Goal: Transaction & Acquisition: Book appointment/travel/reservation

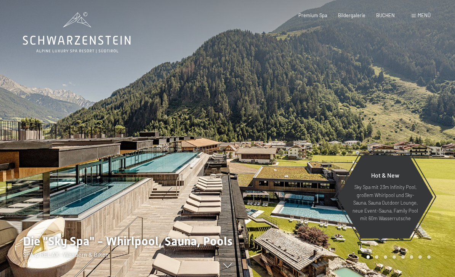
click at [382, 13] on span "BUCHEN" at bounding box center [385, 15] width 19 height 6
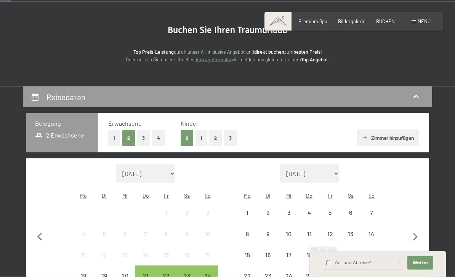
scroll to position [60, 0]
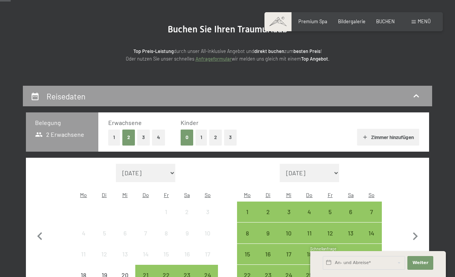
click at [380, 133] on button "Zimmer hinzufügen" at bounding box center [388, 137] width 62 height 17
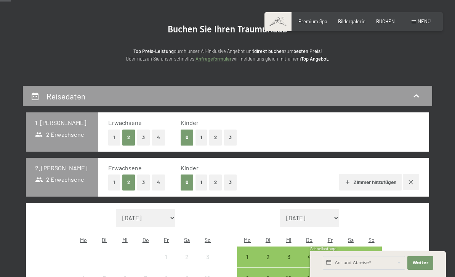
click at [362, 184] on button "Zimmer hinzufügen" at bounding box center [370, 182] width 62 height 17
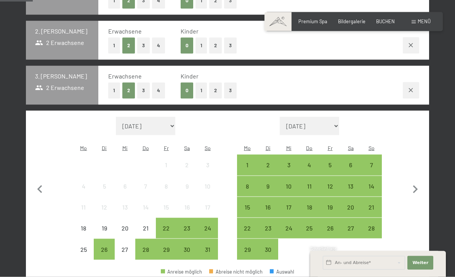
scroll to position [197, 0]
click at [148, 246] on div "28" at bounding box center [145, 255] width 19 height 19
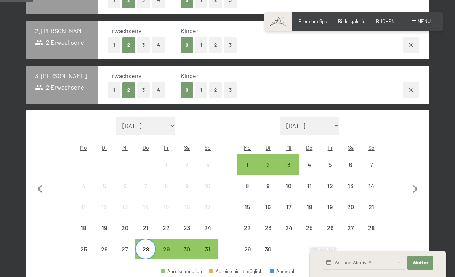
click at [186, 246] on div "30" at bounding box center [186, 255] width 19 height 19
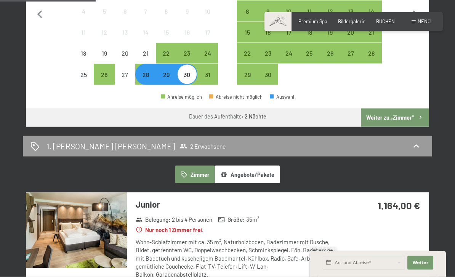
click at [388, 111] on button "Weiter zu „Zimmer“" at bounding box center [395, 118] width 68 height 18
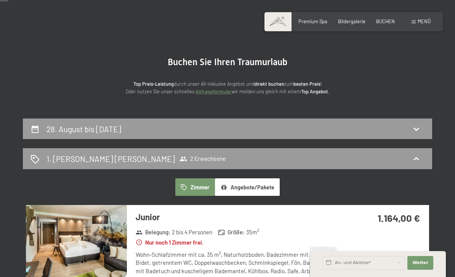
scroll to position [25, 0]
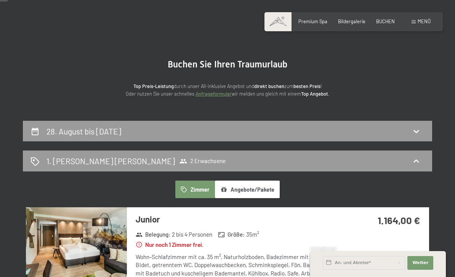
click at [51, 159] on h2 "1. Zimmer wählen" at bounding box center [110, 160] width 128 height 11
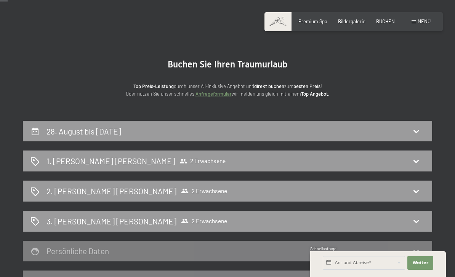
click at [109, 169] on div "1. Zimmer wählen 2 Erwachsene" at bounding box center [227, 160] width 409 height 21
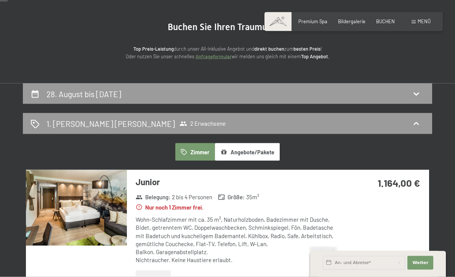
scroll to position [65, 0]
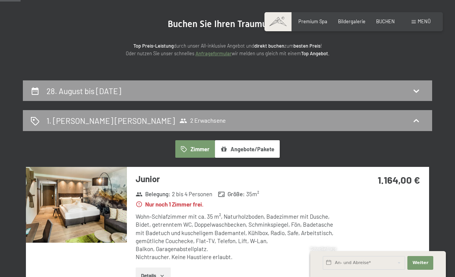
click at [109, 92] on h2 "28. August bis 30. August 2025" at bounding box center [83, 91] width 75 height 10
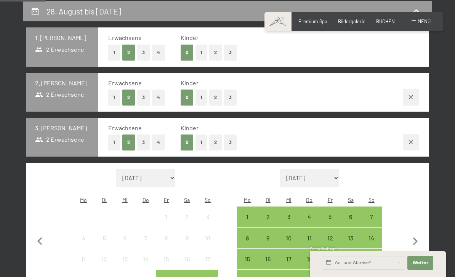
click at [142, 146] on button "3" at bounding box center [143, 142] width 13 height 16
click at [130, 141] on button "2" at bounding box center [128, 142] width 13 height 16
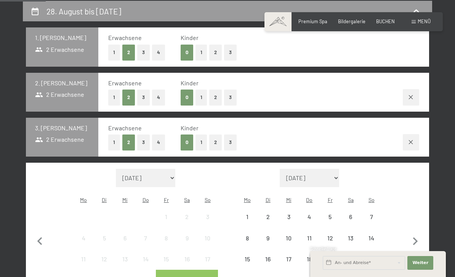
click at [141, 56] on button "3" at bounding box center [143, 53] width 13 height 16
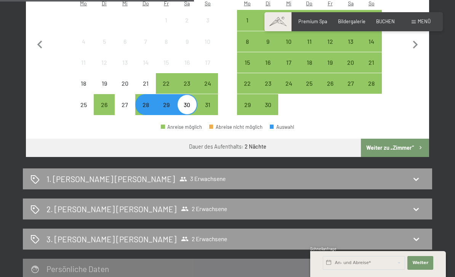
click at [376, 139] on button "Weiter zu „Zimmer“" at bounding box center [395, 148] width 68 height 18
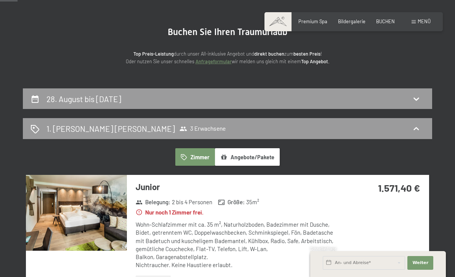
scroll to position [0, 0]
